Goal: Transaction & Acquisition: Purchase product/service

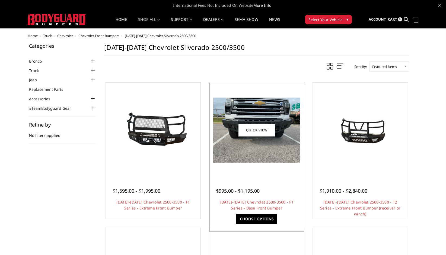
click at [264, 220] on link "Choose Options" at bounding box center [256, 219] width 41 height 10
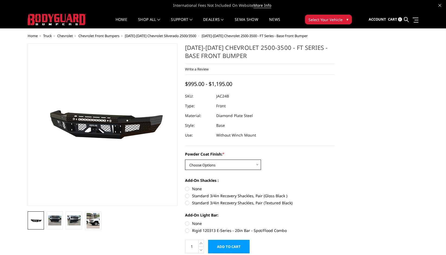
click at [242, 168] on select "Choose Options Bare Metal Gloss Black Powder Coat Textured Black Powder Coat" at bounding box center [223, 165] width 76 height 10
select select "3385"
click at [185, 160] on select "Choose Options Bare Metal Gloss Black Powder Coat Textured Black Powder Coat" at bounding box center [223, 165] width 76 height 10
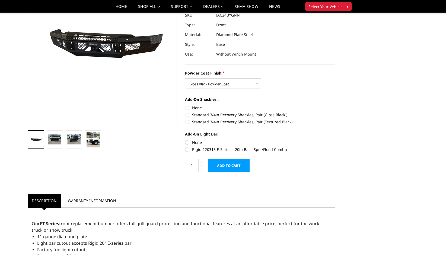
scroll to position [81, 0]
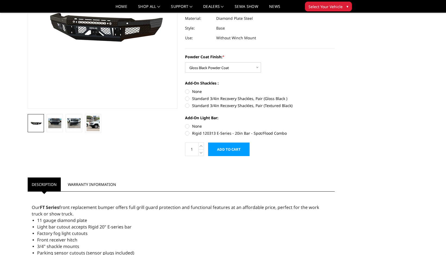
click at [187, 125] on label "None" at bounding box center [260, 126] width 150 height 6
click at [185, 124] on input "None" at bounding box center [185, 123] width 0 height 0
radio input "true"
click at [188, 99] on label "Standard 3/4in Recovery Shackles, Pair (Gloss Black )" at bounding box center [260, 99] width 150 height 6
click at [335, 89] on input "Standard 3/4in Recovery Shackles, Pair (Gloss Black )" at bounding box center [335, 89] width 0 height 0
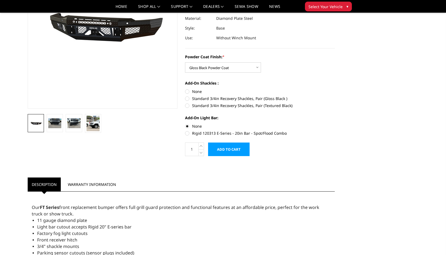
radio input "true"
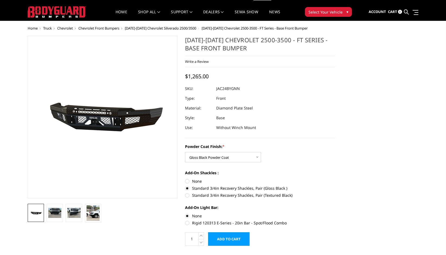
scroll to position [27, 0]
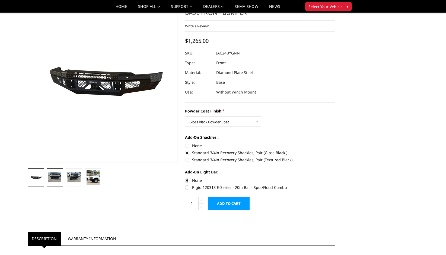
click at [53, 178] on img at bounding box center [54, 178] width 13 height 10
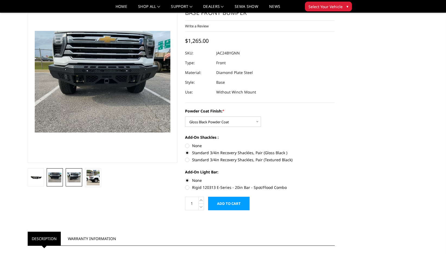
click at [78, 178] on img at bounding box center [73, 178] width 13 height 10
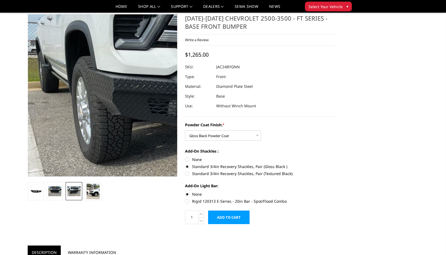
scroll to position [0, 0]
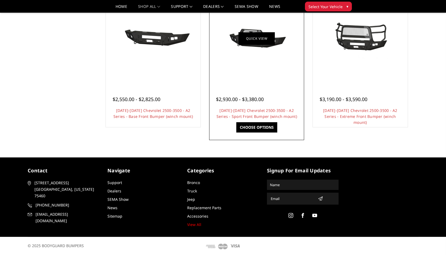
scroll to position [365, 0]
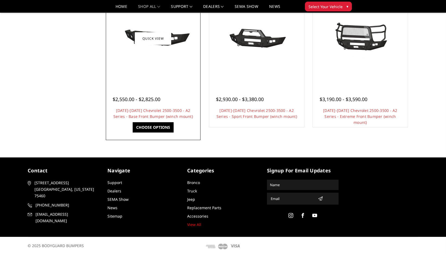
click at [161, 125] on link "Choose Options" at bounding box center [153, 127] width 41 height 10
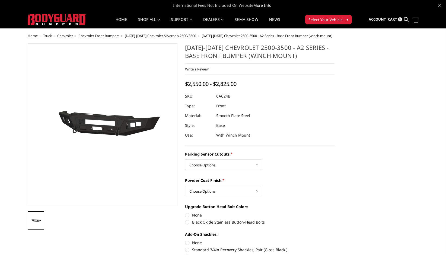
click at [213, 163] on select "Choose Options No - Without Parking Sensor Cutouts Yes - With Parking Sensor Cu…" at bounding box center [223, 165] width 76 height 10
click at [188, 222] on label "Black Oxide Stainless Button-Head Bolts" at bounding box center [260, 222] width 150 height 6
click at [335, 213] on input "Black Oxide Stainless Button-Head Bolts" at bounding box center [335, 212] width 0 height 0
radio input "true"
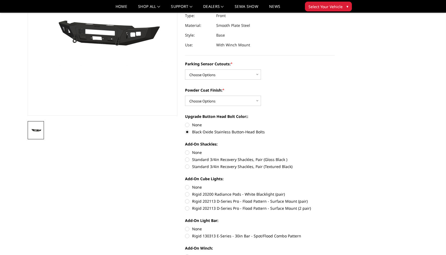
scroll to position [81, 0]
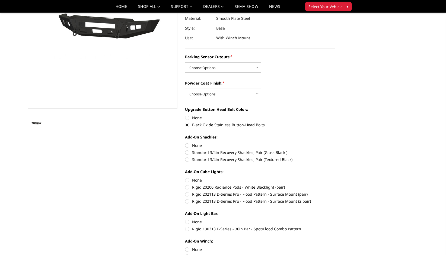
click at [188, 152] on label "Standard 3/4in Recovery Shackles, Pair (Gloss Black )" at bounding box center [260, 153] width 150 height 6
click at [335, 143] on input "Standard 3/4in Recovery Shackles, Pair (Gloss Black )" at bounding box center [335, 143] width 0 height 0
radio input "true"
click at [190, 200] on label "Rigid 202113 D-Series Pro - Flood Pattern - Surface Mount (2 pair)" at bounding box center [260, 202] width 150 height 6
click at [335, 192] on input "Rigid 202113 D-Series Pro - Flood Pattern - Surface Mount (2 pair)" at bounding box center [335, 192] width 0 height 0
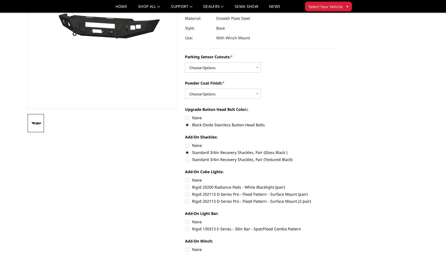
radio input "true"
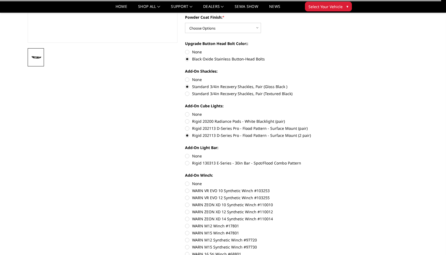
scroll to position [163, 0]
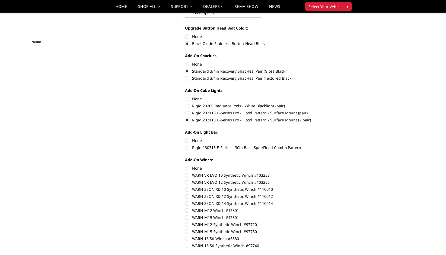
click at [186, 145] on label "Rigid 130313 E-Series - 30in Bar - Spot/Flood Combo Pattern" at bounding box center [260, 148] width 150 height 6
click at [335, 138] on input "Rigid 130313 E-Series - 30in Bar - Spot/Flood Combo Pattern" at bounding box center [335, 138] width 0 height 0
radio input "true"
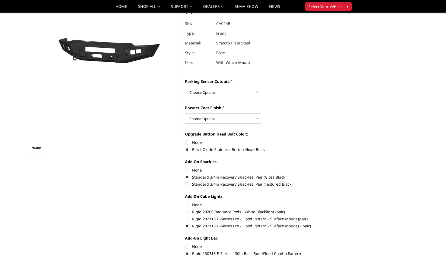
scroll to position [54, 0]
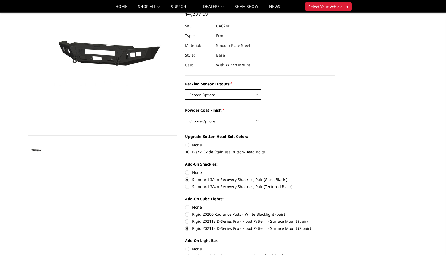
click at [200, 99] on select "Choose Options No - Without Parking Sensor Cutouts Yes - With Parking Sensor Cu…" at bounding box center [223, 95] width 76 height 10
select select "2242"
click at [185, 90] on select "Choose Options No - Without Parking Sensor Cutouts Yes - With Parking Sensor Cu…" at bounding box center [223, 95] width 76 height 10
click at [208, 120] on select "Choose Options Bare Metal Textured Black Powder Coat" at bounding box center [223, 121] width 76 height 10
select select "2244"
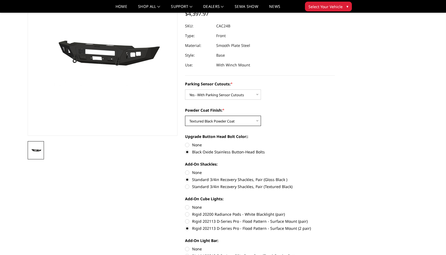
click at [185, 116] on select "Choose Options Bare Metal Textured Black Powder Coat" at bounding box center [223, 121] width 76 height 10
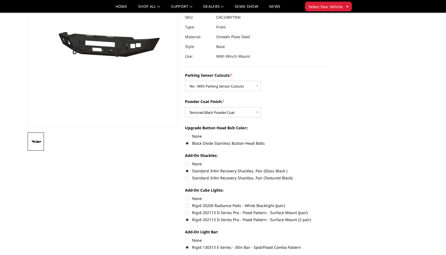
scroll to position [81, 0]
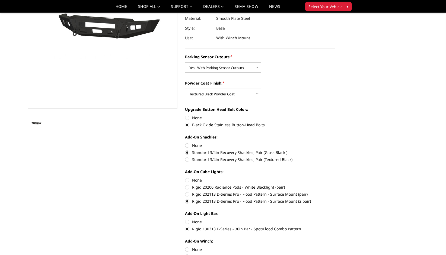
click at [186, 179] on label "None" at bounding box center [260, 180] width 150 height 6
click at [185, 178] on input "None" at bounding box center [185, 177] width 0 height 0
radio input "true"
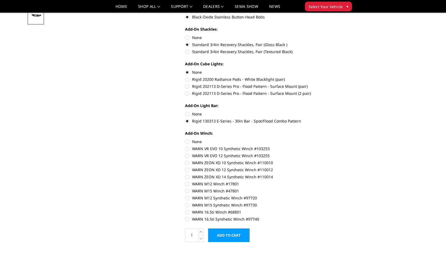
scroll to position [190, 0]
click at [189, 114] on label "None" at bounding box center [260, 114] width 150 height 6
click at [185, 111] on input "None" at bounding box center [185, 111] width 0 height 0
radio input "true"
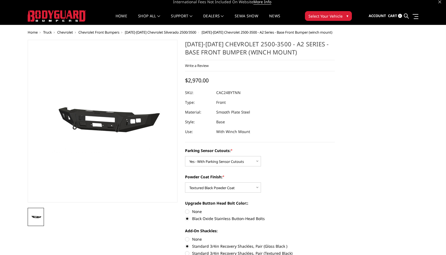
scroll to position [0, 0]
